Goal: Task Accomplishment & Management: Manage account settings

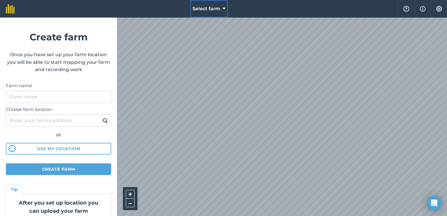
click at [211, 8] on span "Select farm" at bounding box center [207, 8] width 28 height 7
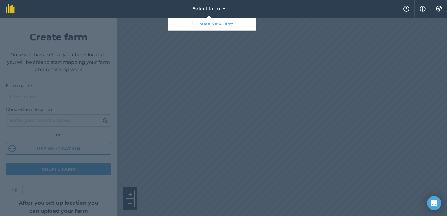
click at [78, 94] on div at bounding box center [223, 117] width 447 height 198
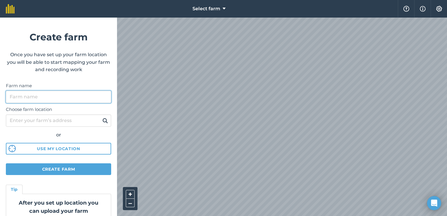
click at [63, 98] on input "Farm name" at bounding box center [58, 97] width 105 height 12
type input "d"
type input "farm land"
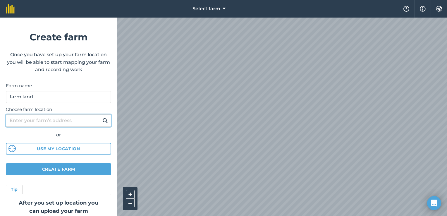
click at [43, 120] on input "Choose farm location" at bounding box center [58, 120] width 105 height 12
type input "[GEOGRAPHIC_DATA], [GEOGRAPHIC_DATA][STREET_ADDRESS]"
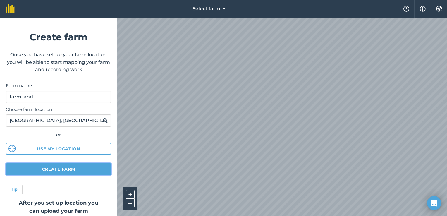
click at [37, 167] on button "Create farm" at bounding box center [58, 169] width 105 height 12
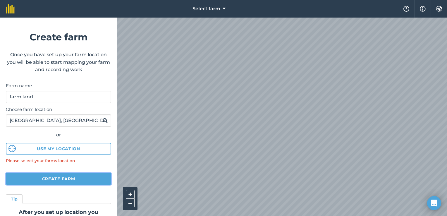
click at [40, 174] on button "Create farm" at bounding box center [58, 179] width 105 height 12
click at [52, 181] on button "Create farm" at bounding box center [58, 179] width 105 height 12
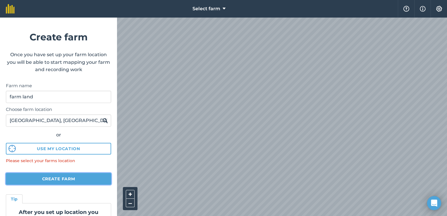
click at [52, 181] on button "Create farm" at bounding box center [58, 179] width 105 height 12
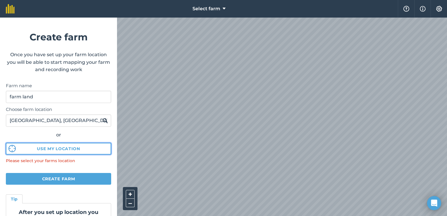
click at [44, 145] on button "Use my location" at bounding box center [58, 149] width 105 height 12
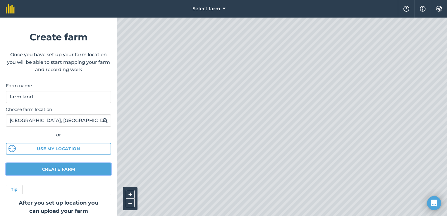
click at [20, 171] on button "Create farm" at bounding box center [58, 169] width 105 height 12
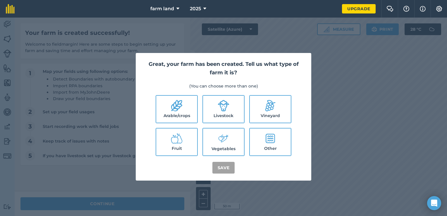
click at [273, 138] on icon at bounding box center [270, 138] width 9 height 9
checkbox input "true"
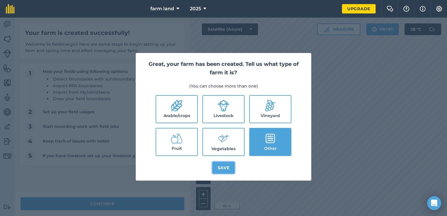
click at [216, 169] on button "Save" at bounding box center [223, 168] width 23 height 12
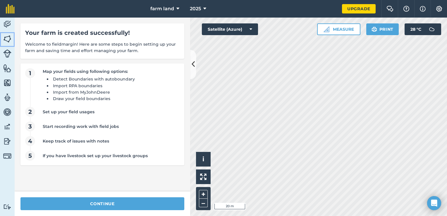
click at [3, 39] on img at bounding box center [7, 39] width 8 height 9
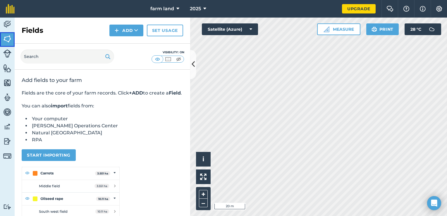
click at [5, 38] on img at bounding box center [7, 39] width 8 height 9
click at [337, 32] on button "Measure" at bounding box center [338, 29] width 43 height 12
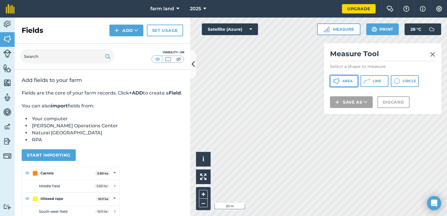
click at [338, 83] on icon at bounding box center [336, 81] width 7 height 7
click at [342, 81] on button "Area" at bounding box center [344, 81] width 28 height 12
click at [432, 53] on img at bounding box center [432, 54] width 5 height 7
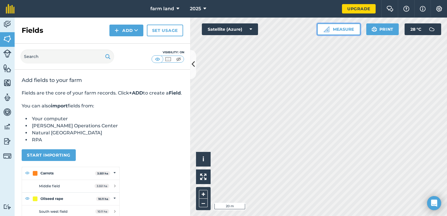
click at [344, 26] on button "Measure" at bounding box center [338, 29] width 43 height 12
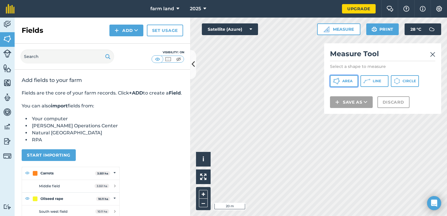
click at [338, 83] on icon at bounding box center [336, 81] width 7 height 7
drag, startPoint x: 345, startPoint y: 52, endPoint x: 409, endPoint y: 48, distance: 64.5
click at [409, 48] on div "Measure Tool Select a shape to measure Area Line Circle Save as Discard" at bounding box center [382, 78] width 117 height 71
click at [432, 54] on img at bounding box center [432, 54] width 5 height 7
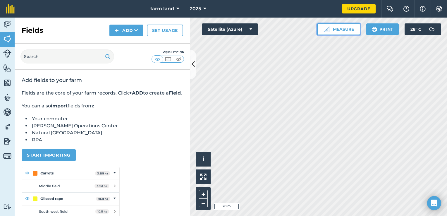
click at [344, 31] on button "Measure" at bounding box center [338, 29] width 43 height 12
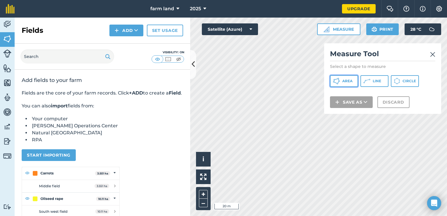
click at [340, 83] on button "Area" at bounding box center [344, 81] width 28 height 12
click at [432, 53] on img at bounding box center [432, 54] width 5 height 7
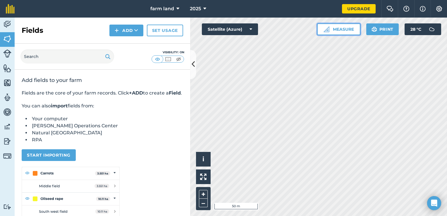
click at [352, 33] on button "Measure" at bounding box center [338, 29] width 43 height 12
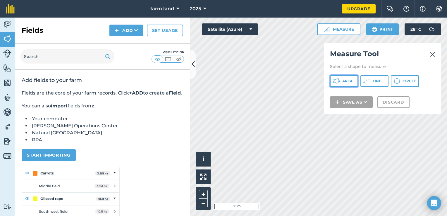
click at [341, 80] on button "Area" at bounding box center [344, 81] width 28 height 12
click at [431, 55] on img at bounding box center [432, 54] width 5 height 7
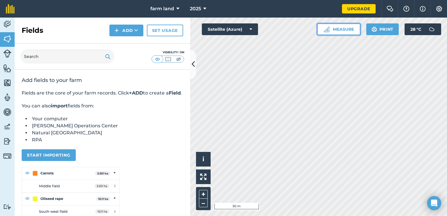
click at [349, 25] on button "Measure" at bounding box center [338, 29] width 43 height 12
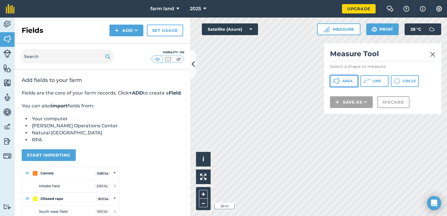
click at [347, 80] on span "Area" at bounding box center [347, 81] width 10 height 5
click at [432, 55] on img at bounding box center [432, 54] width 5 height 7
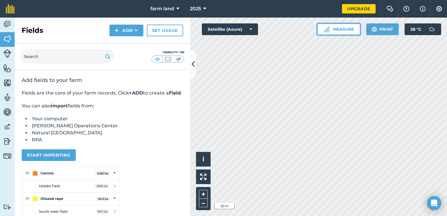
click at [344, 32] on button "Measure" at bounding box center [338, 29] width 43 height 12
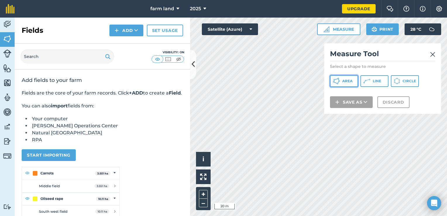
click at [341, 77] on button "Area" at bounding box center [344, 81] width 28 height 12
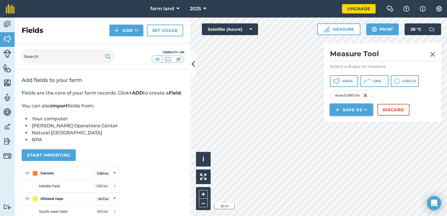
click at [361, 109] on button "Save as" at bounding box center [351, 110] width 43 height 12
click at [349, 122] on link "Field" at bounding box center [351, 122] width 41 height 13
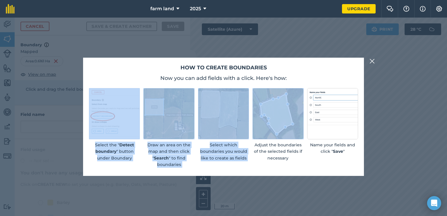
drag, startPoint x: 298, startPoint y: 74, endPoint x: 301, endPoint y: 93, distance: 19.3
click at [301, 93] on div "How to create boundaries Now you can add fields with a click. Here's how: Selec…" at bounding box center [223, 117] width 281 height 119
drag, startPoint x: 301, startPoint y: 93, endPoint x: 274, endPoint y: 87, distance: 27.7
click at [274, 87] on div "How to create boundaries Now you can add fields with a click. Here's how: Selec…" at bounding box center [223, 117] width 281 height 119
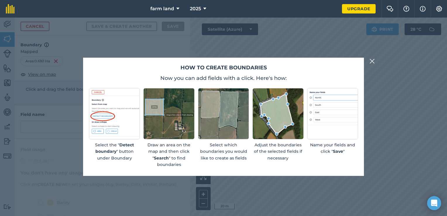
click at [266, 66] on h2 "How to create boundaries" at bounding box center [223, 68] width 269 height 8
click at [374, 62] on img at bounding box center [372, 61] width 5 height 7
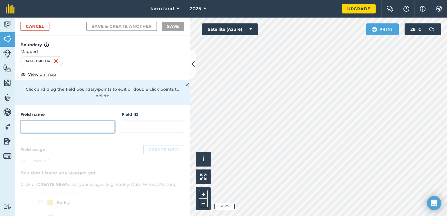
click at [56, 131] on input "text" at bounding box center [67, 127] width 94 height 12
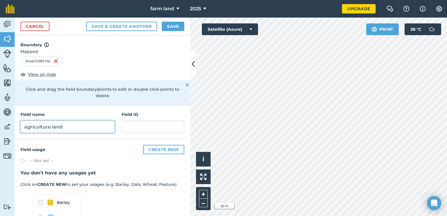
type input "agriculture land"
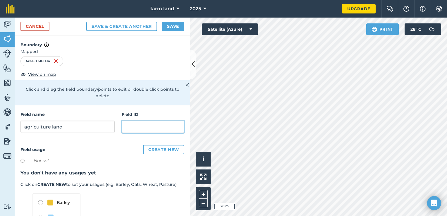
click at [122, 126] on input "text" at bounding box center [153, 127] width 63 height 12
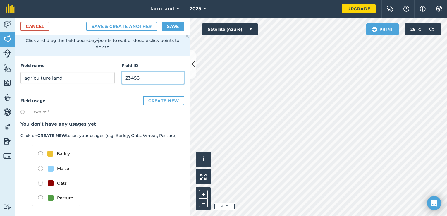
type input "23456"
click at [21, 111] on label at bounding box center [24, 113] width 8 height 6
radio input "true"
click at [21, 111] on label at bounding box center [24, 113] width 8 height 6
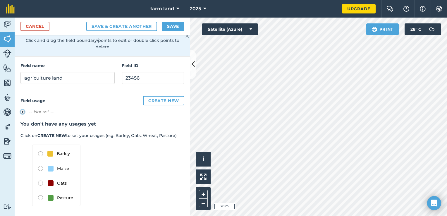
click at [21, 111] on label at bounding box center [24, 113] width 8 height 6
click at [170, 99] on button "Create new" at bounding box center [163, 100] width 41 height 9
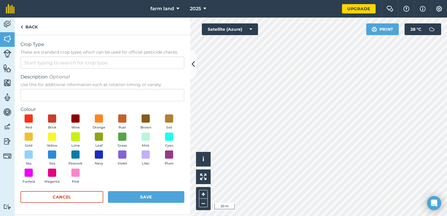
click at [75, 132] on div "Red Brick Wine Orange Rust Brown Soil Gold Yellow Lime Leaf Grass Mint Cyan Sky…" at bounding box center [102, 150] width 164 height 72
click at [75, 135] on span at bounding box center [75, 136] width 9 height 9
click at [145, 198] on button "Save" at bounding box center [146, 197] width 76 height 12
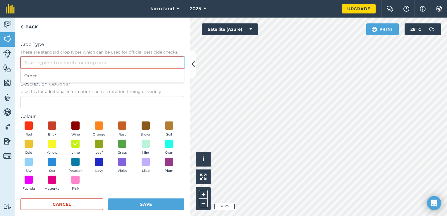
click at [82, 61] on input "Crop Type These are standard crop types which can be used for official pesticid…" at bounding box center [102, 62] width 164 height 12
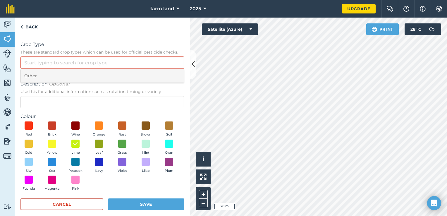
click at [55, 72] on li "Other" at bounding box center [102, 76] width 163 height 14
type input "Other"
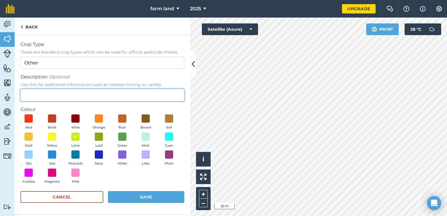
click at [55, 93] on input "Description Optional Use this for additional information such as rotation timin…" at bounding box center [102, 95] width 164 height 12
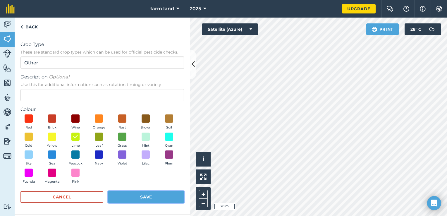
click at [146, 194] on button "Save" at bounding box center [146, 197] width 76 height 12
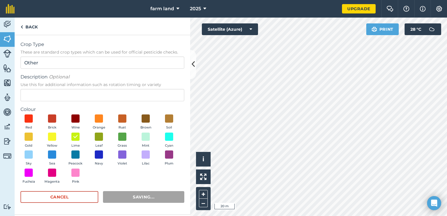
radio input "false"
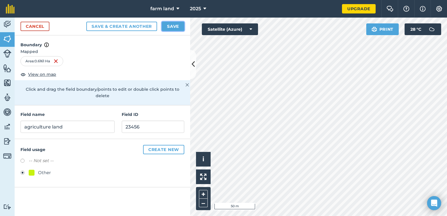
click at [172, 27] on button "Save" at bounding box center [173, 26] width 23 height 9
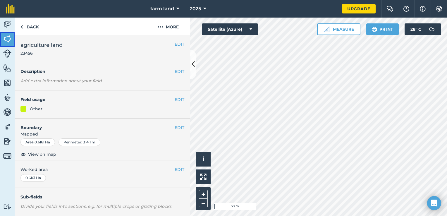
click at [11, 40] on img at bounding box center [7, 39] width 8 height 9
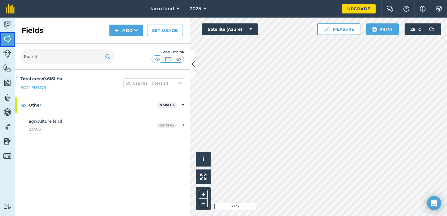
click at [11, 40] on img at bounding box center [7, 39] width 8 height 9
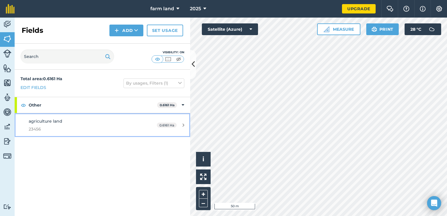
click at [179, 125] on div "0.6161 Ha" at bounding box center [170, 125] width 39 height 5
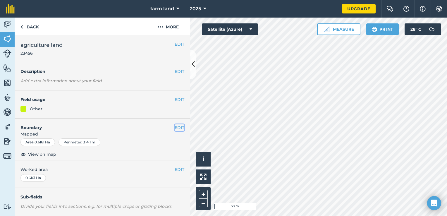
click at [175, 124] on button "EDIT" at bounding box center [180, 127] width 10 height 6
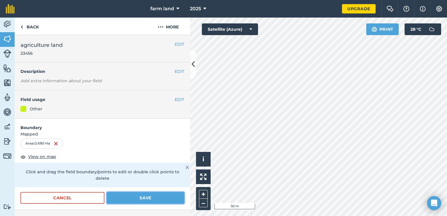
click at [155, 195] on button "Save" at bounding box center [146, 198] width 78 height 12
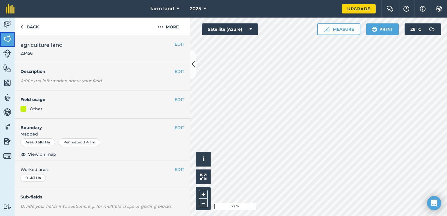
click at [4, 41] on img at bounding box center [7, 39] width 8 height 9
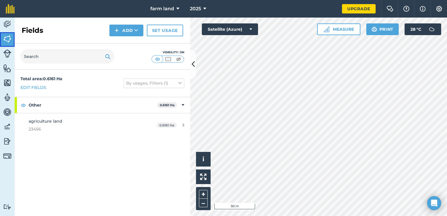
click at [8, 40] on img at bounding box center [7, 39] width 8 height 9
click at [12, 43] on link "Fields" at bounding box center [7, 39] width 15 height 15
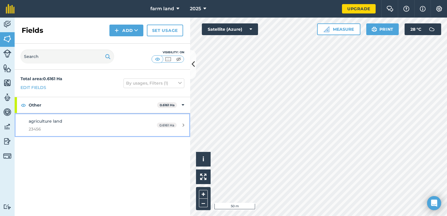
click at [167, 121] on link "agriculture land 23456 0.6161 Ha" at bounding box center [103, 125] width 176 height 24
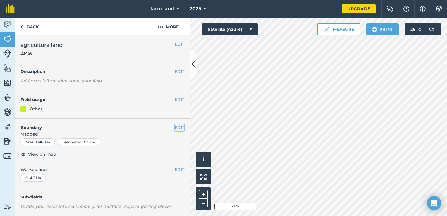
click at [175, 125] on button "EDIT" at bounding box center [180, 127] width 10 height 6
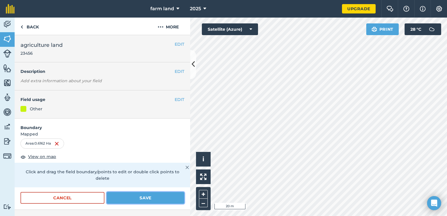
click at [140, 198] on button "Save" at bounding box center [146, 198] width 78 height 12
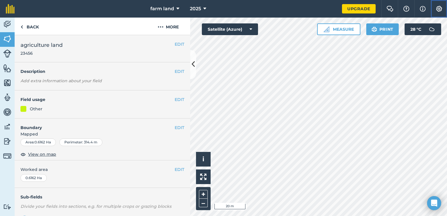
click at [437, 10] on img at bounding box center [439, 9] width 7 height 6
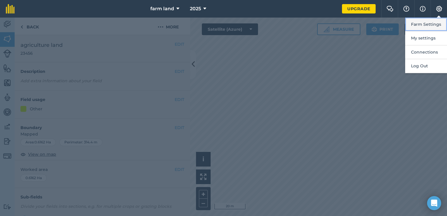
click at [415, 25] on button "Farm Settings" at bounding box center [426, 25] width 42 height 14
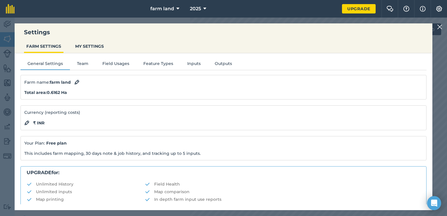
click at [440, 27] on img at bounding box center [439, 26] width 5 height 7
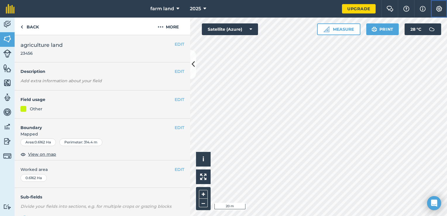
click at [439, 9] on img at bounding box center [439, 9] width 7 height 6
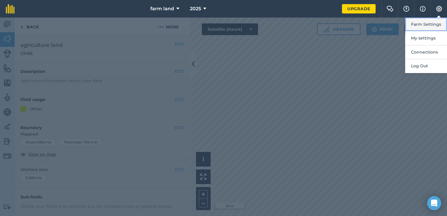
click at [429, 25] on button "Farm Settings" at bounding box center [426, 25] width 42 height 14
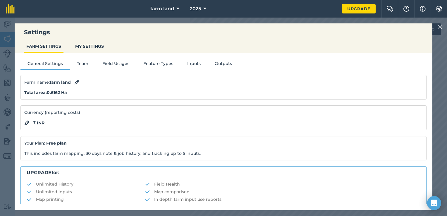
scroll to position [123, 0]
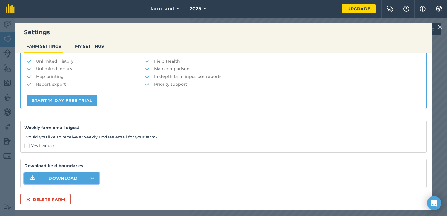
click at [76, 175] on span "Download" at bounding box center [63, 178] width 29 height 6
click at [308, 95] on p "START 14 DAY FREE TRIAL" at bounding box center [224, 101] width 394 height 12
click at [439, 29] on img at bounding box center [439, 26] width 5 height 7
